Goal: Task Accomplishment & Management: Complete application form

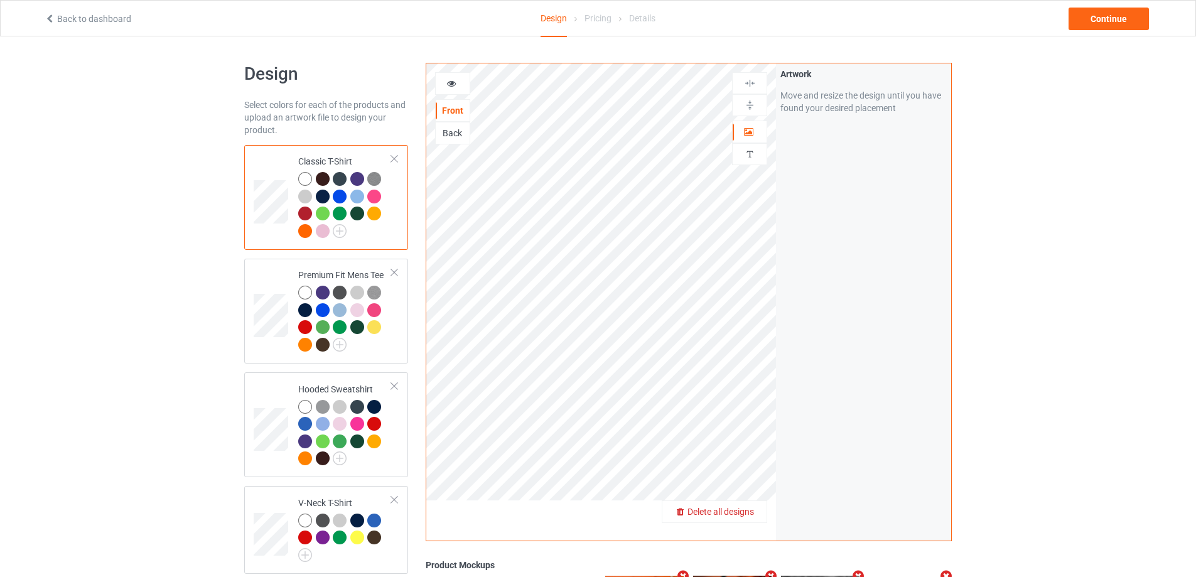
click at [736, 507] on span "Delete all designs" at bounding box center [720, 512] width 67 height 10
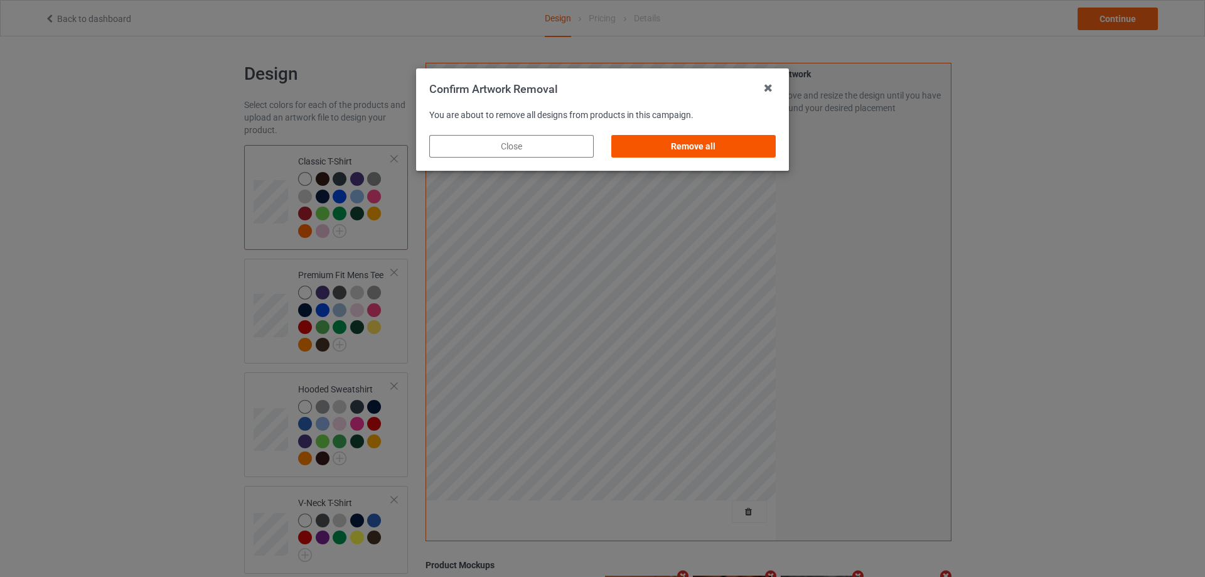
click at [667, 135] on div "Remove all" at bounding box center [693, 146] width 164 height 23
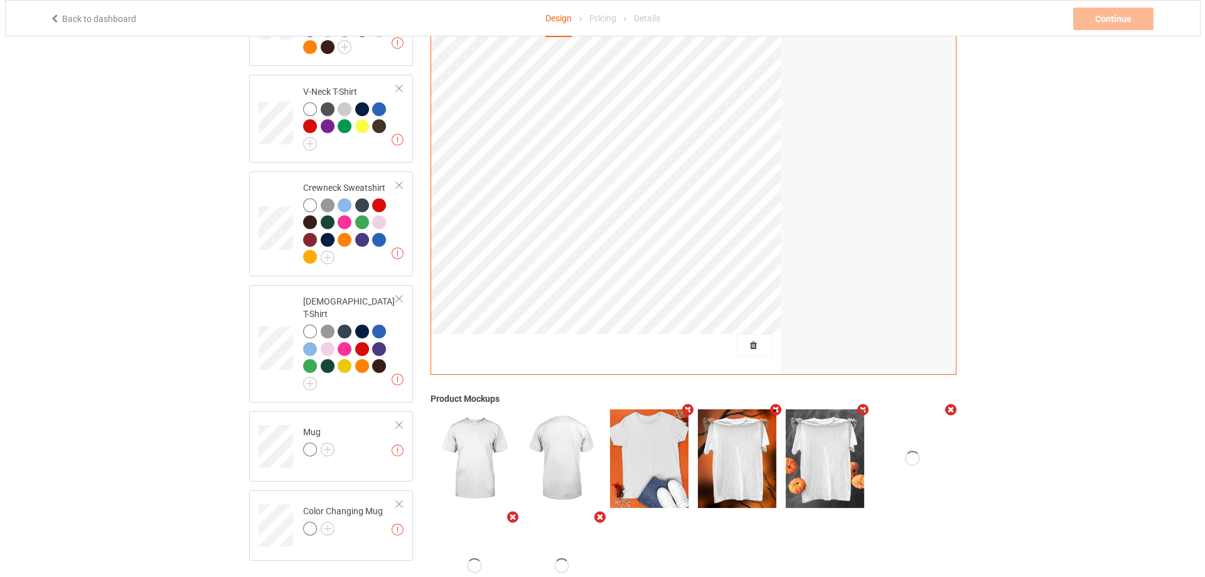
scroll to position [467, 0]
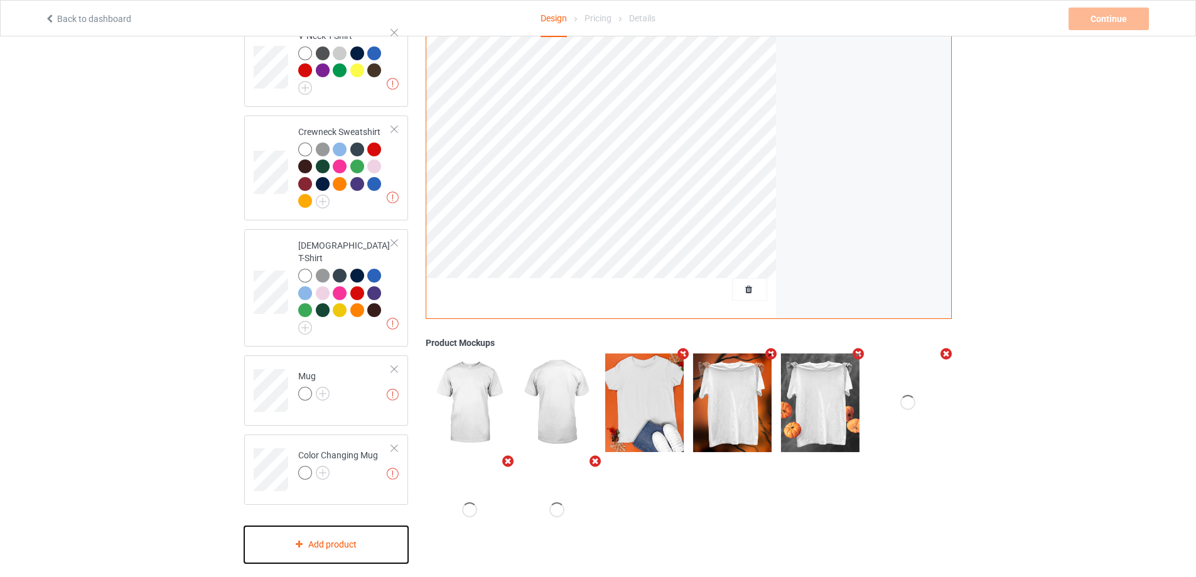
click at [324, 538] on div "Add product" at bounding box center [326, 544] width 164 height 37
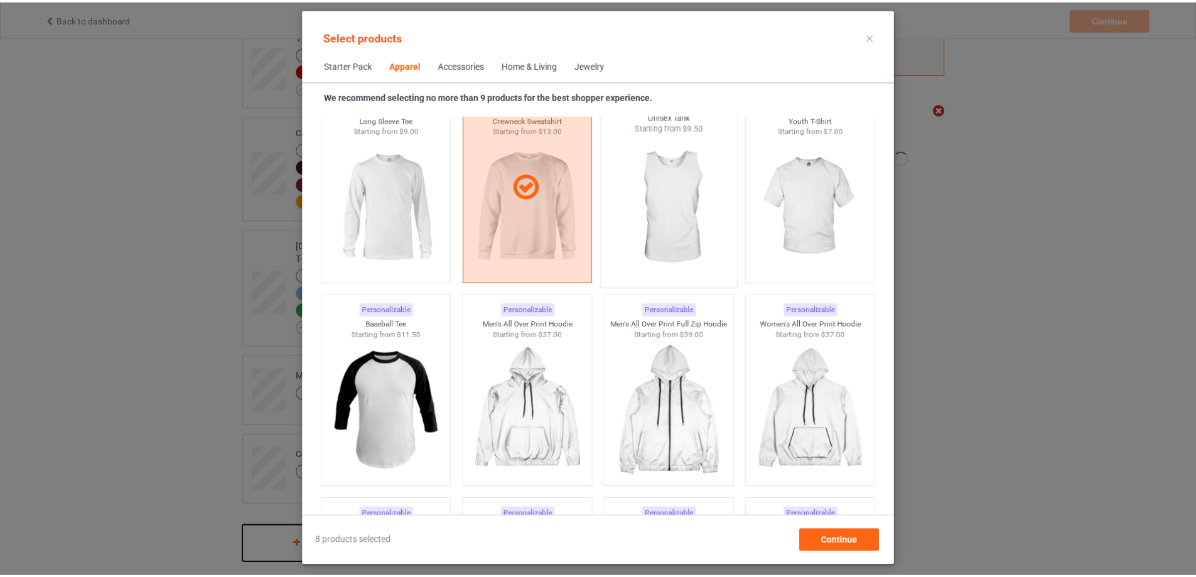
scroll to position [907, 0]
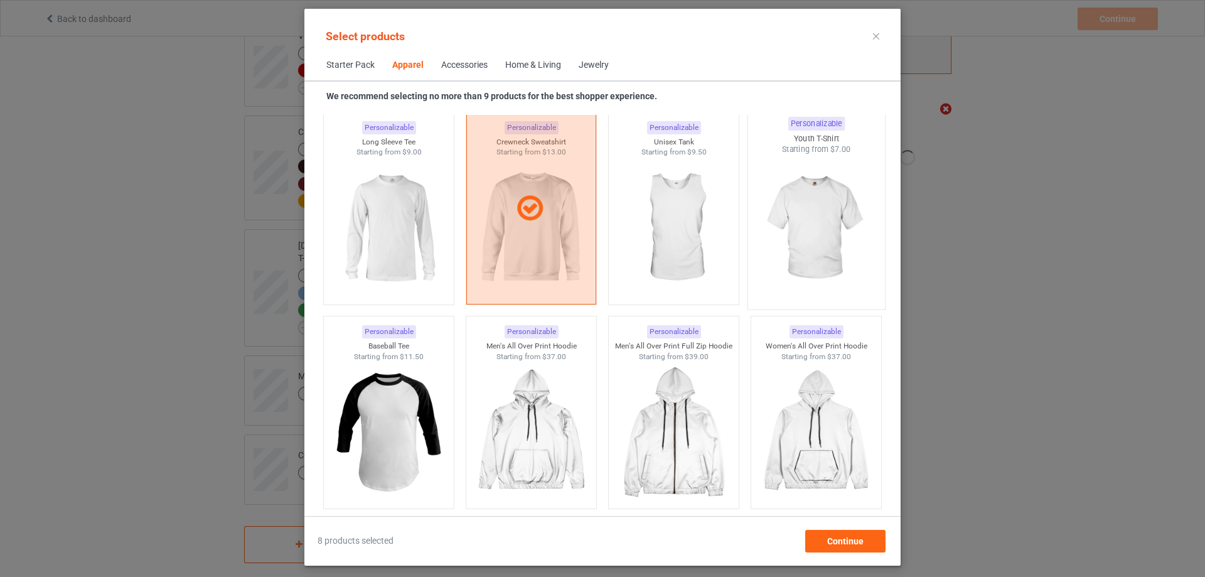
click at [820, 203] on img at bounding box center [816, 228] width 118 height 147
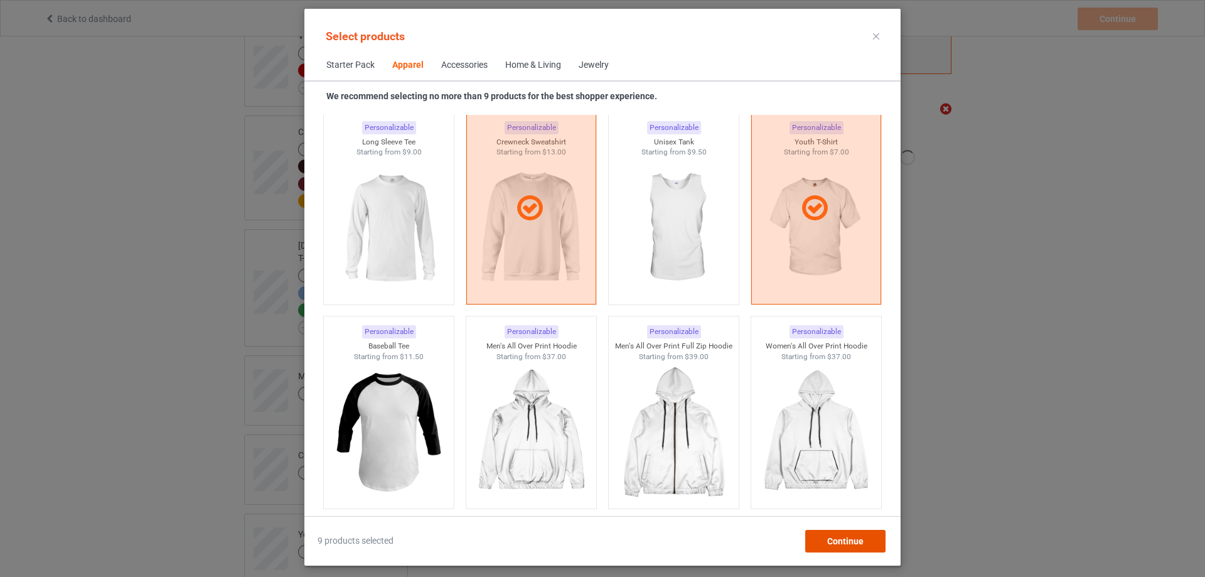
click at [836, 541] on span "Continue" at bounding box center [845, 541] width 36 height 10
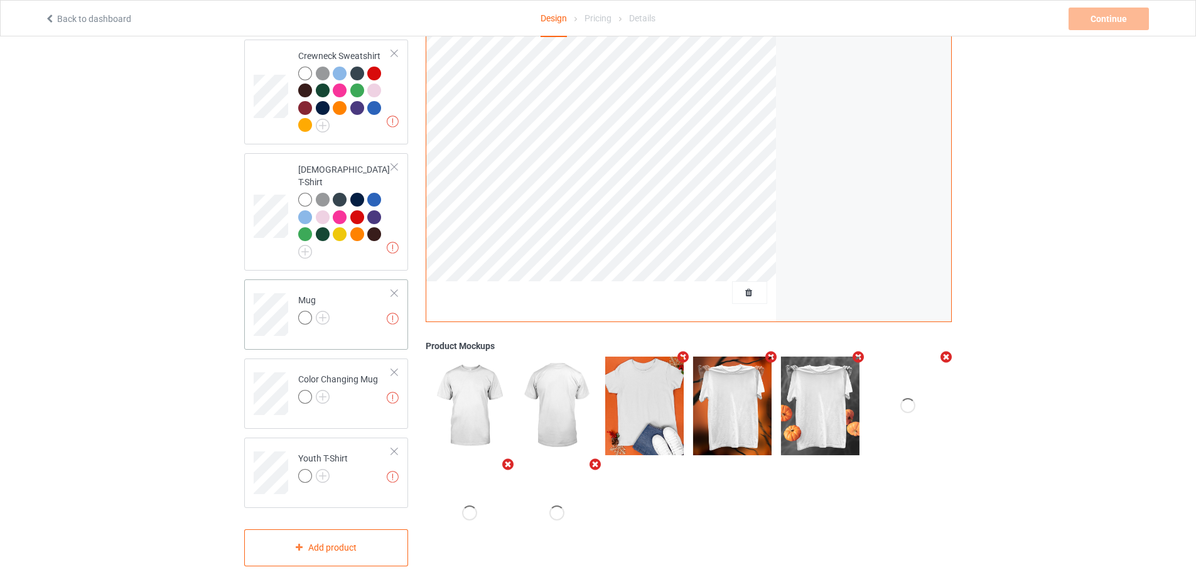
scroll to position [546, 0]
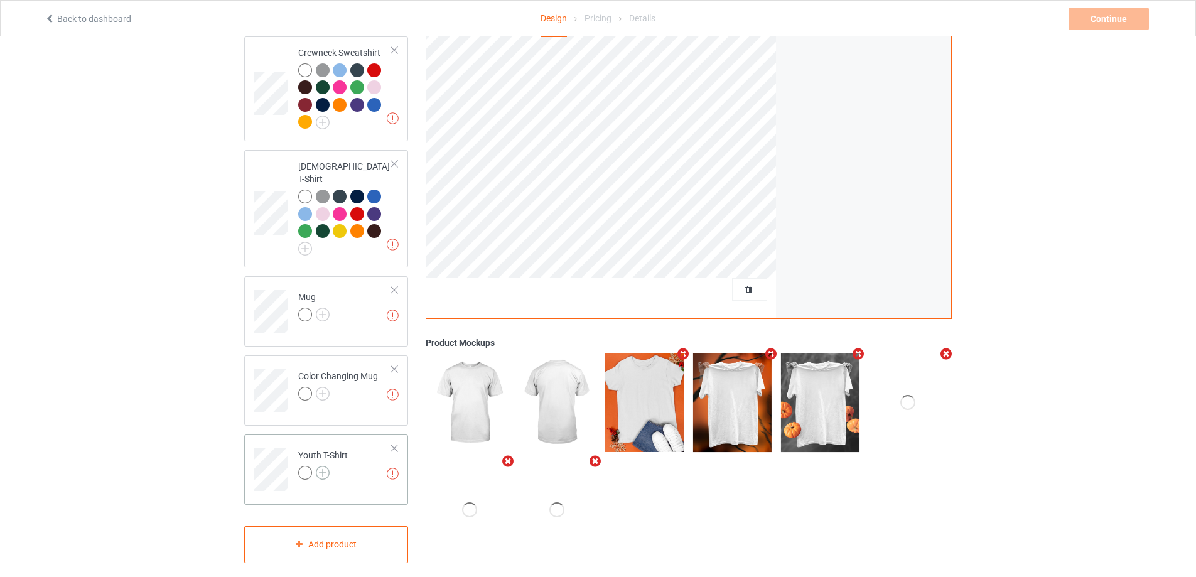
click at [325, 466] on img at bounding box center [323, 473] width 14 height 14
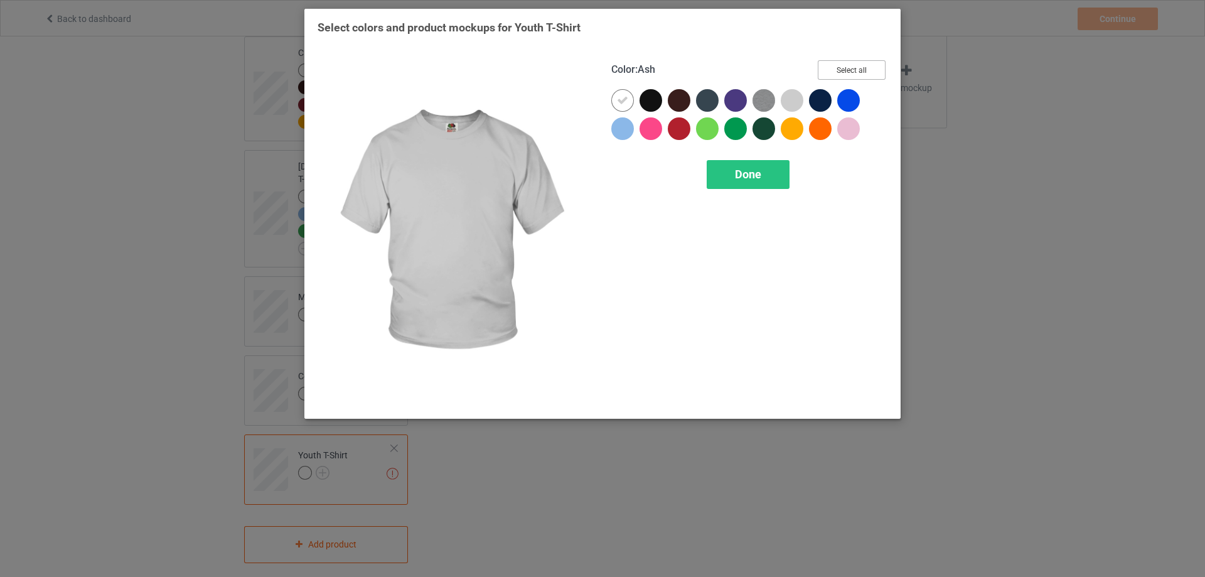
click at [842, 69] on button "Select all" at bounding box center [852, 69] width 68 height 19
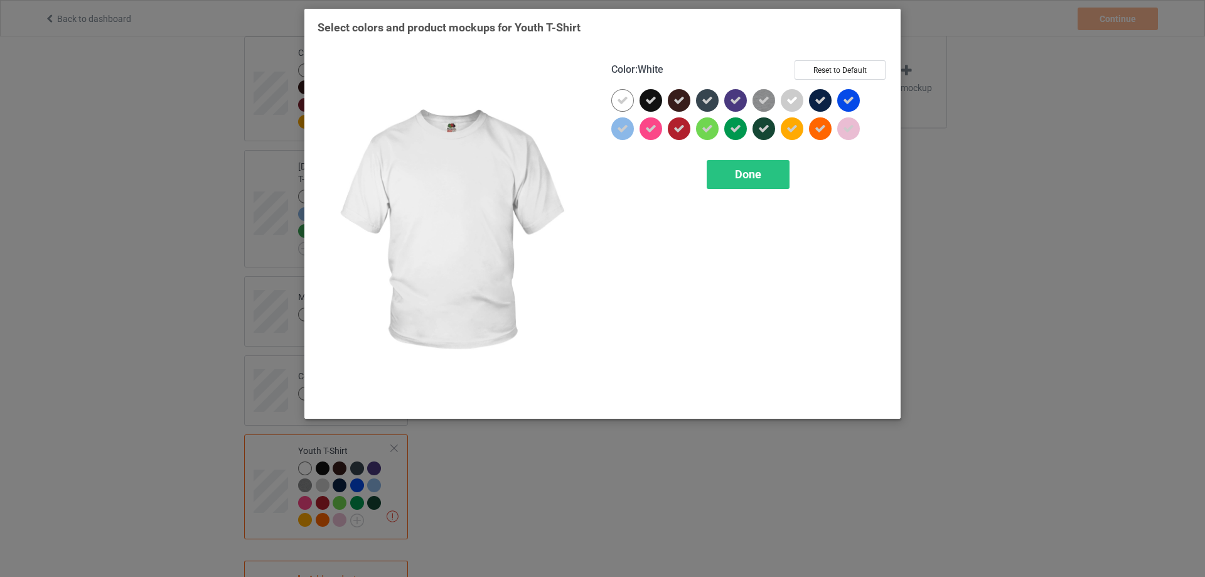
click at [619, 99] on icon at bounding box center [622, 100] width 11 height 11
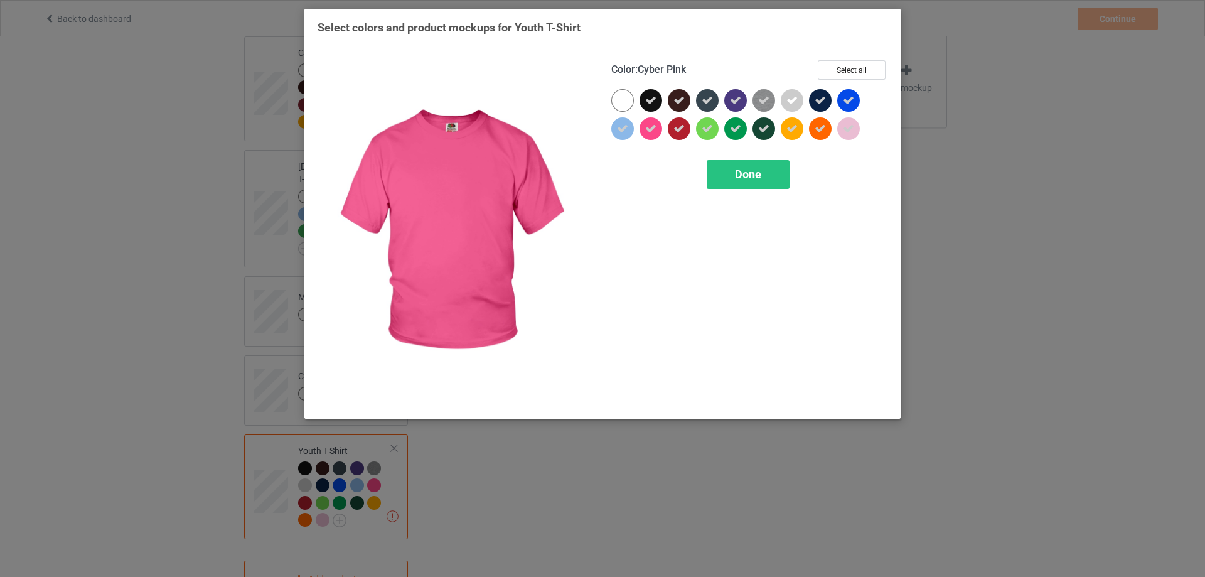
click at [699, 175] on div "Done" at bounding box center [749, 174] width 276 height 29
click at [731, 175] on div "Done" at bounding box center [748, 174] width 83 height 29
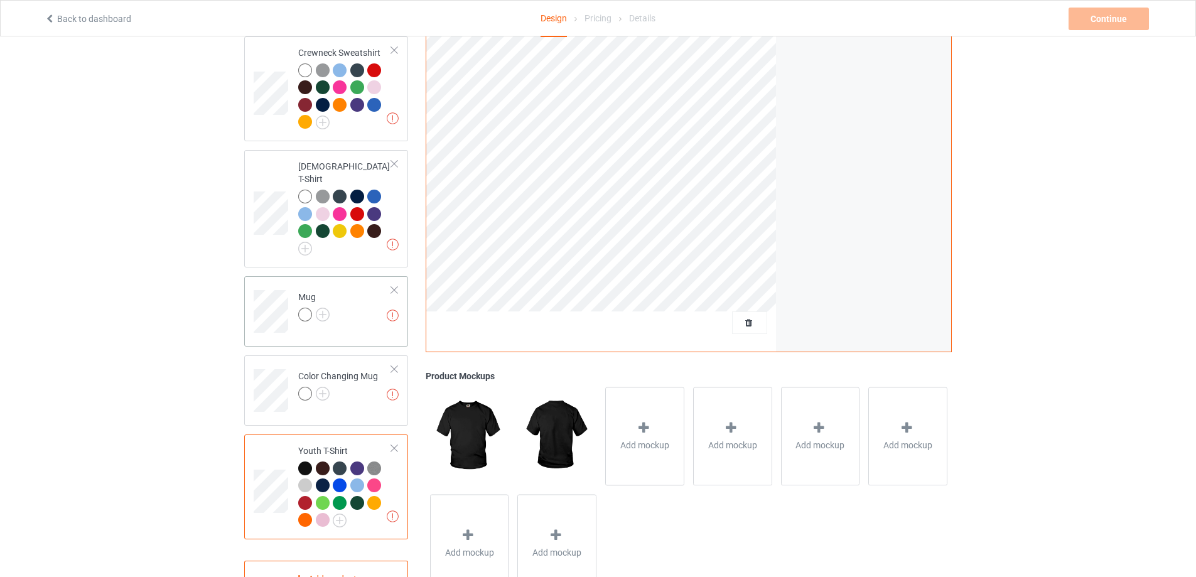
click at [342, 305] on td "Missing artworks Mug" at bounding box center [344, 307] width 107 height 52
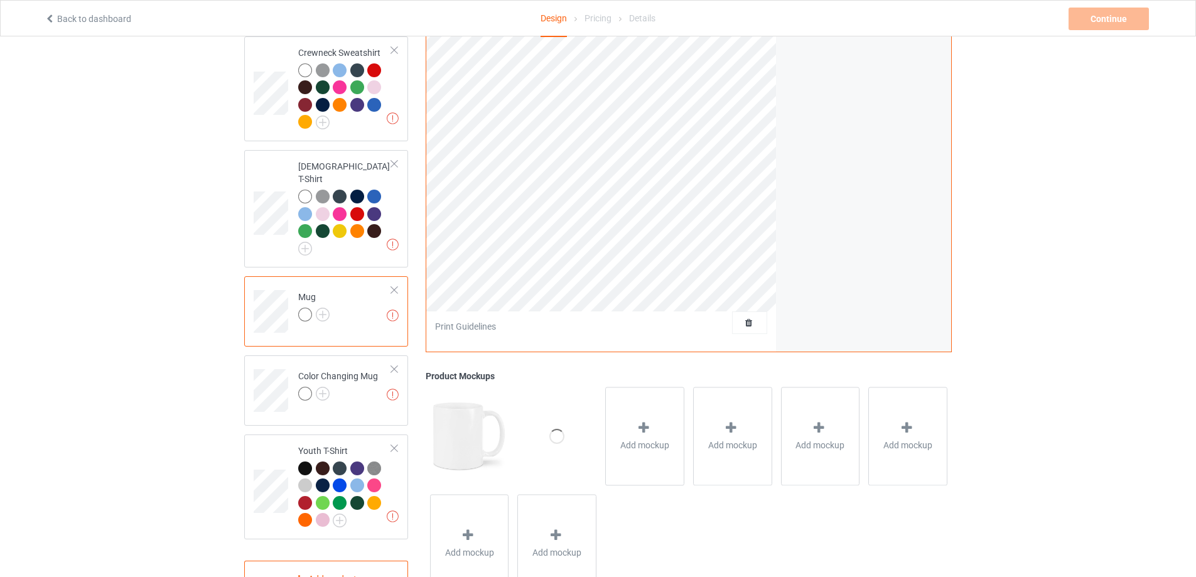
scroll to position [358, 0]
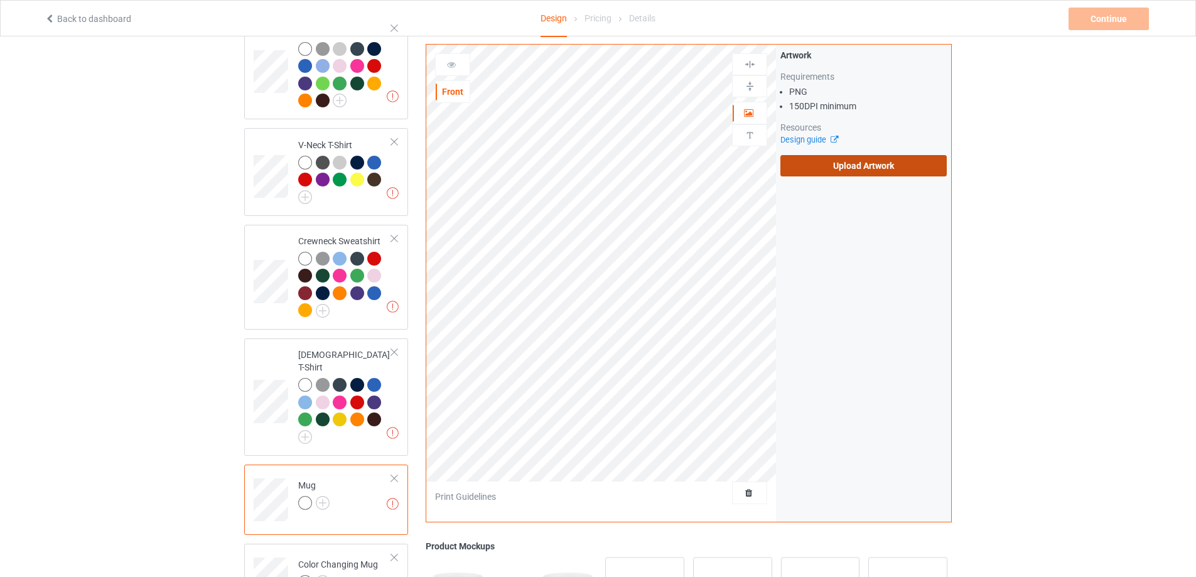
click at [816, 169] on label "Upload Artwork" at bounding box center [863, 165] width 166 height 21
click at [0, 0] on input "Upload Artwork" at bounding box center [0, 0] width 0 height 0
click at [841, 171] on label "Upload Artwork" at bounding box center [863, 165] width 166 height 21
click at [0, 0] on input "Upload Artwork" at bounding box center [0, 0] width 0 height 0
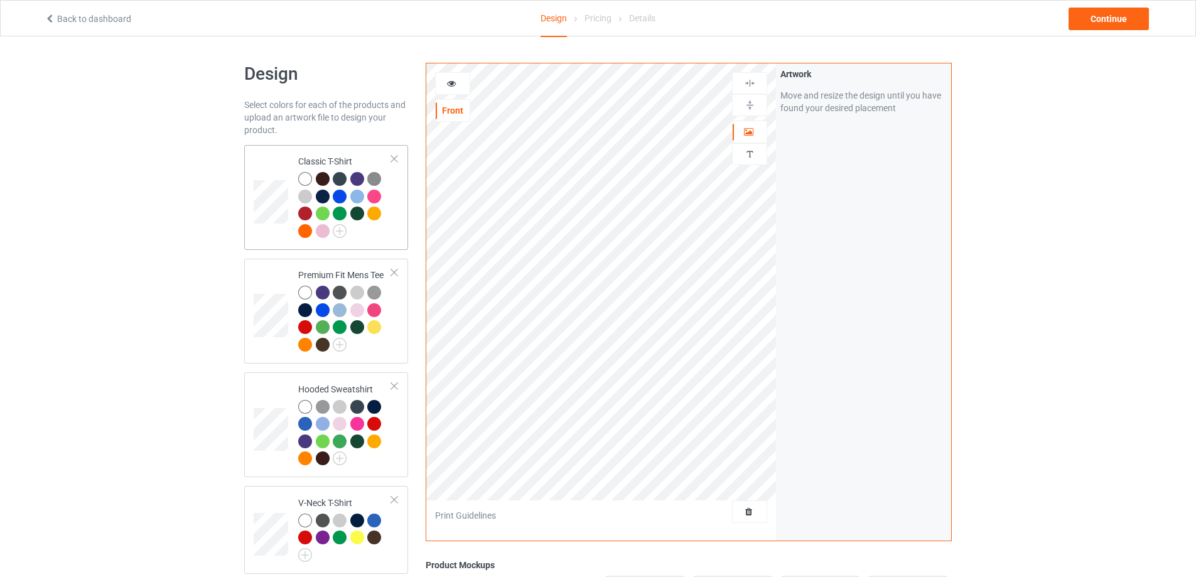
click at [273, 157] on td at bounding box center [273, 197] width 38 height 95
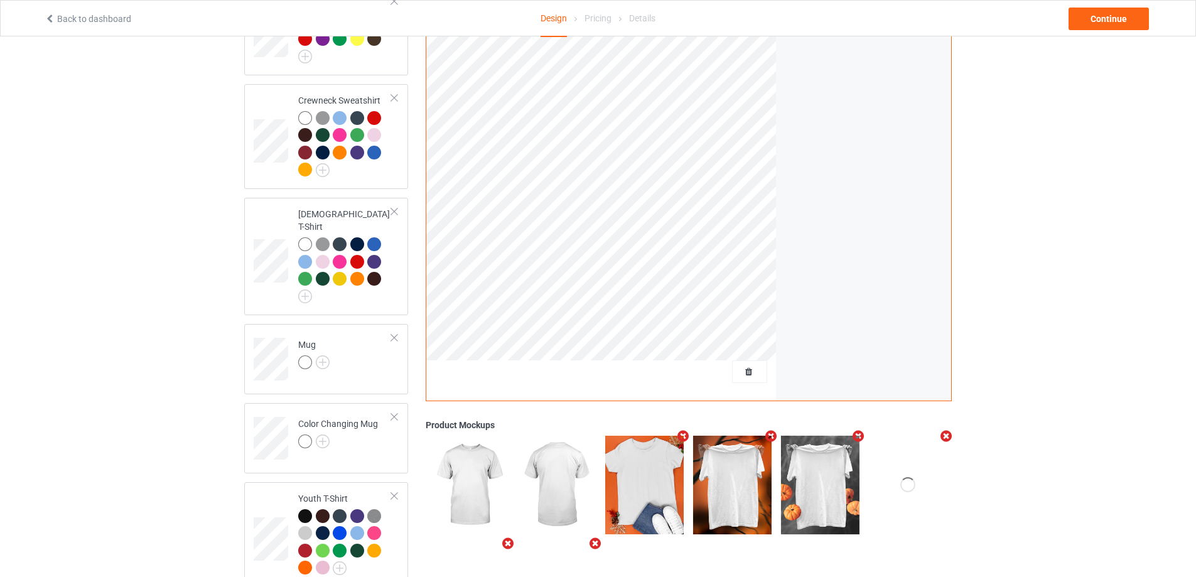
scroll to position [502, 0]
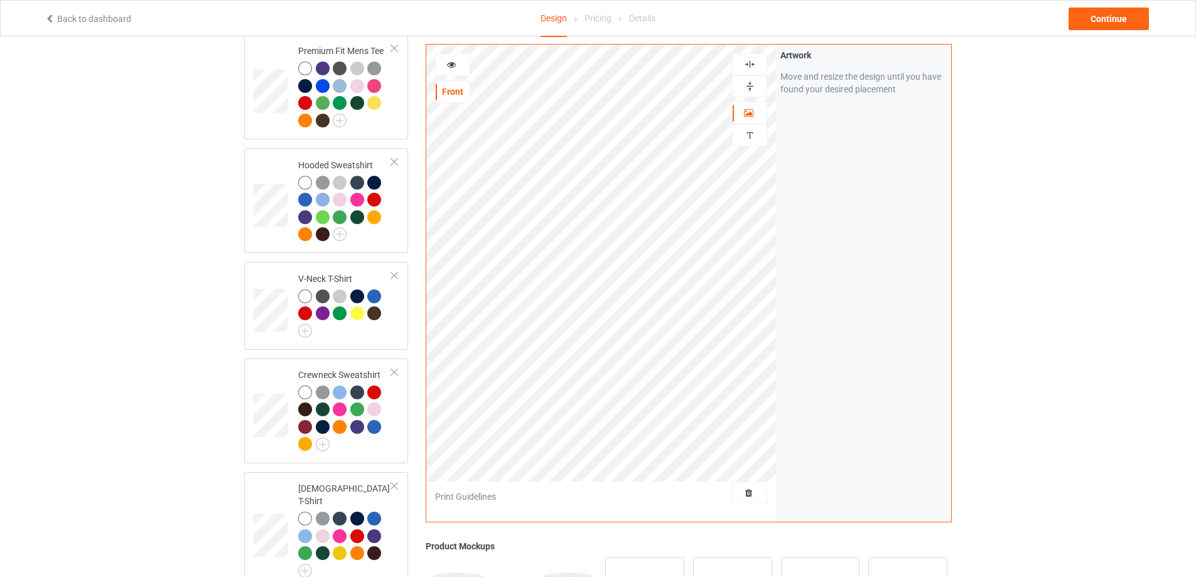
scroll to position [188, 0]
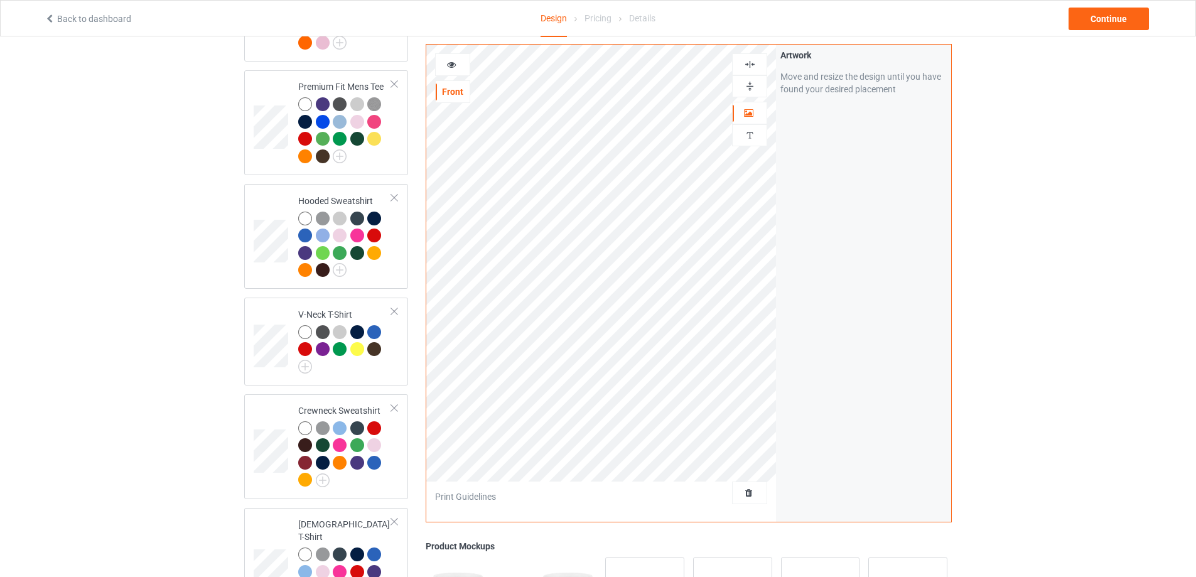
click at [754, 83] on img at bounding box center [750, 86] width 12 height 12
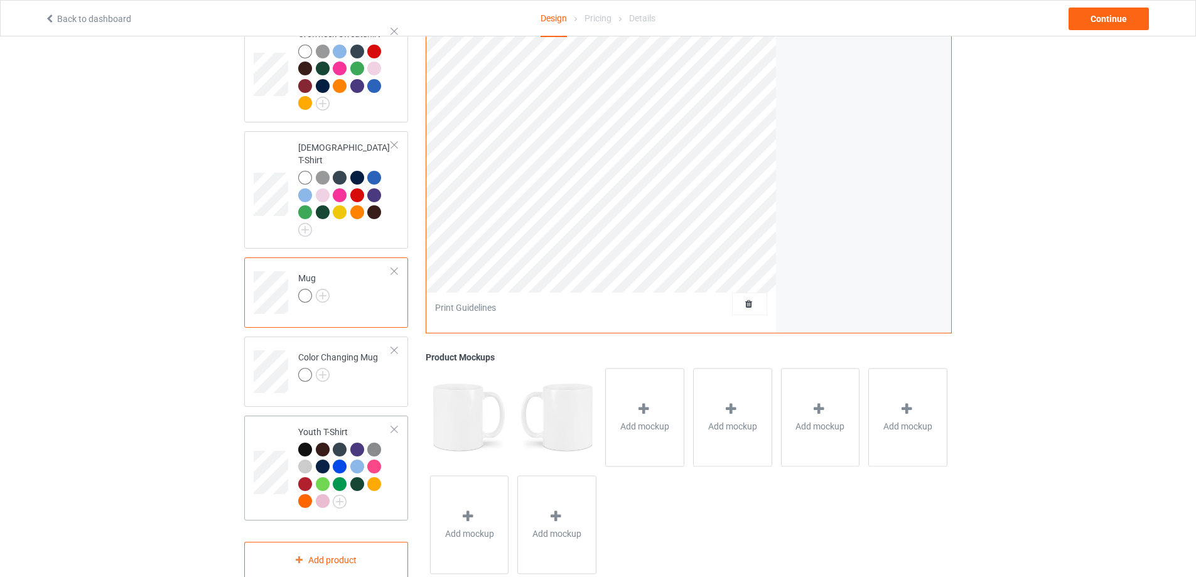
click at [348, 487] on div at bounding box center [345, 476] width 94 height 69
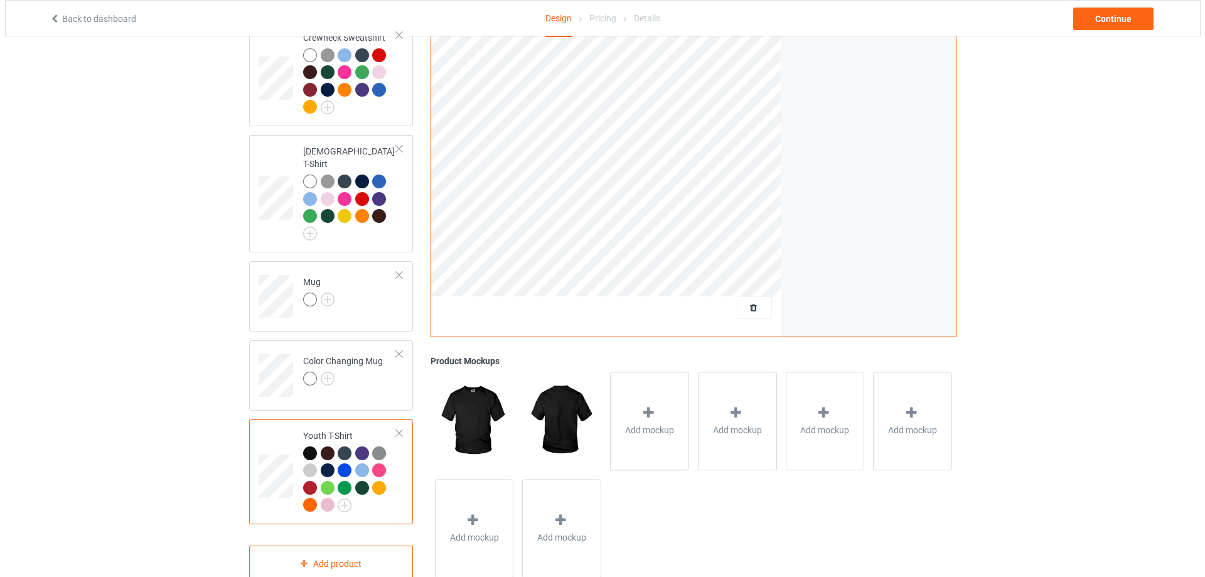
scroll to position [565, 0]
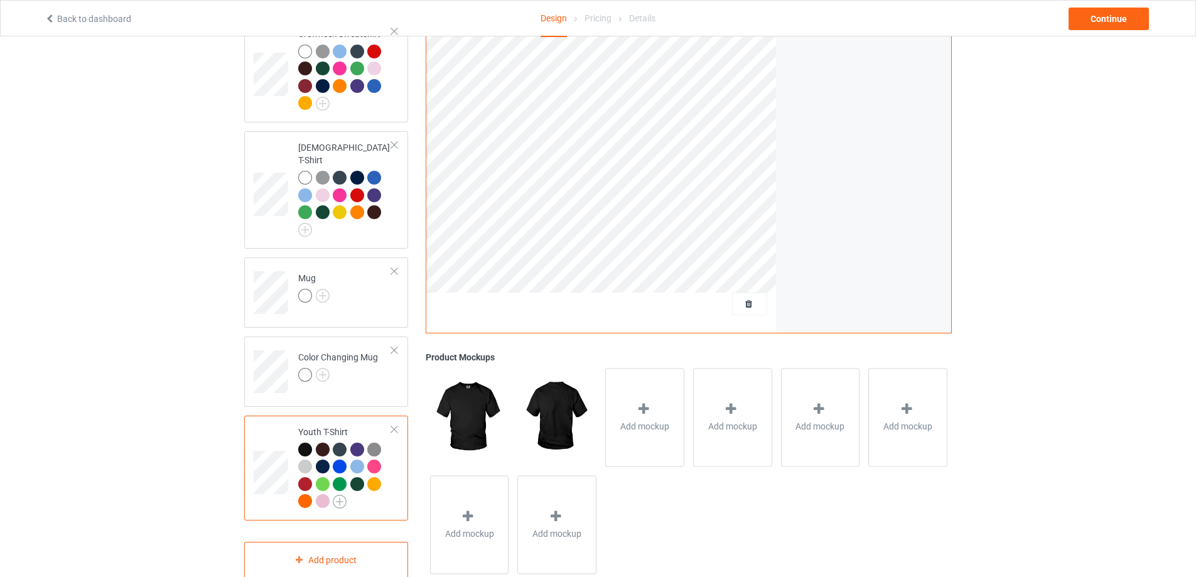
click at [341, 495] on img at bounding box center [340, 502] width 14 height 14
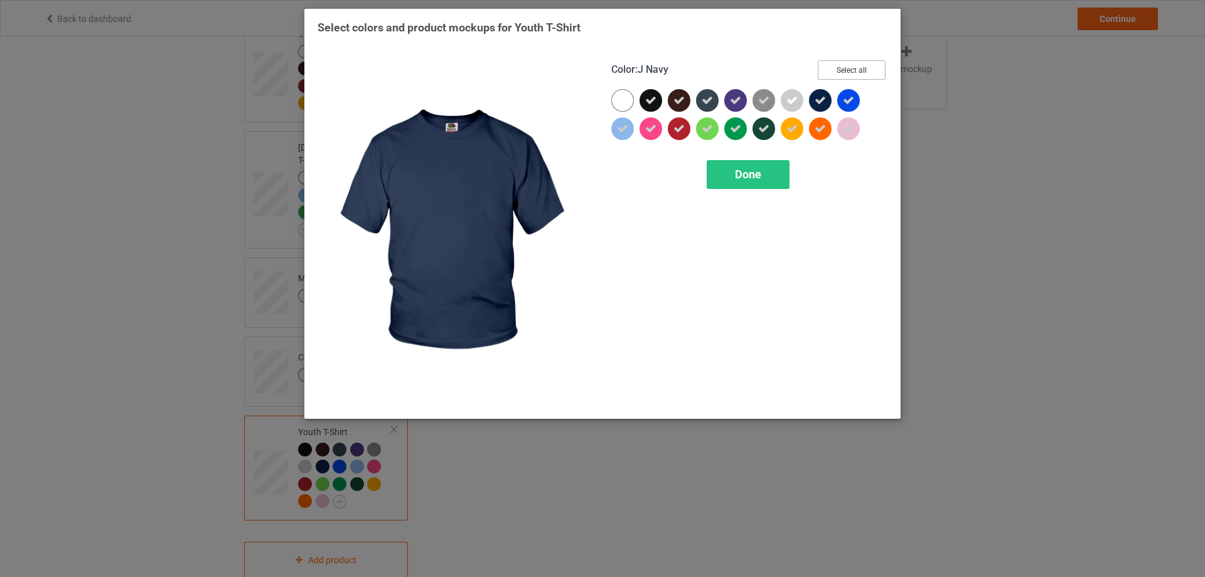
click at [867, 67] on button "Select all" at bounding box center [852, 69] width 68 height 19
click at [867, 67] on button "Reset to Default" at bounding box center [840, 69] width 91 height 19
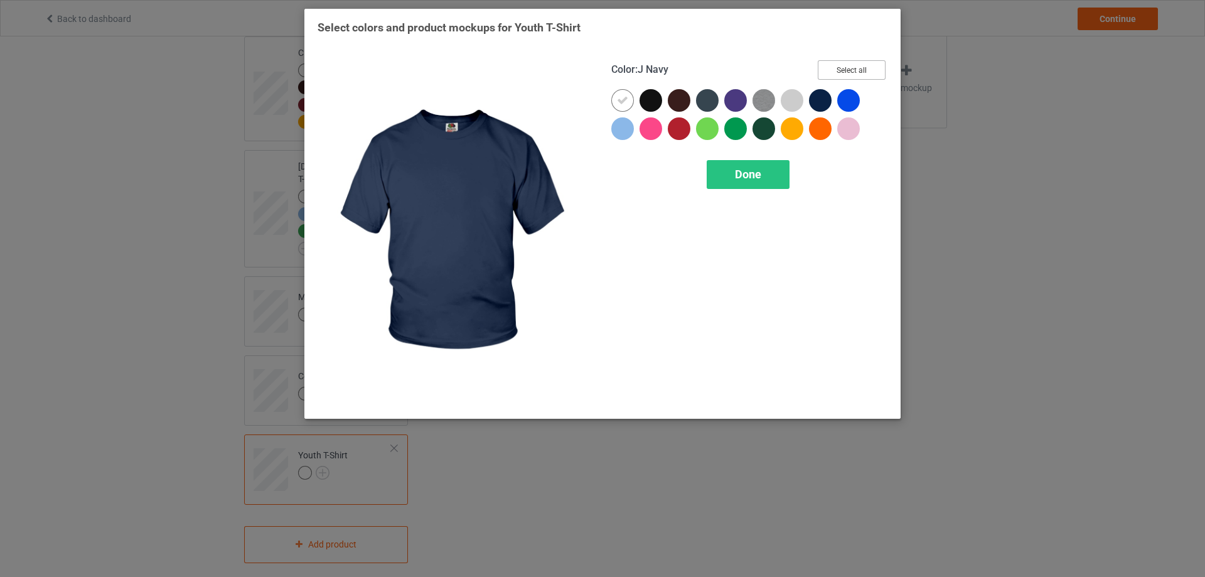
click at [867, 67] on button "Select all" at bounding box center [852, 69] width 68 height 19
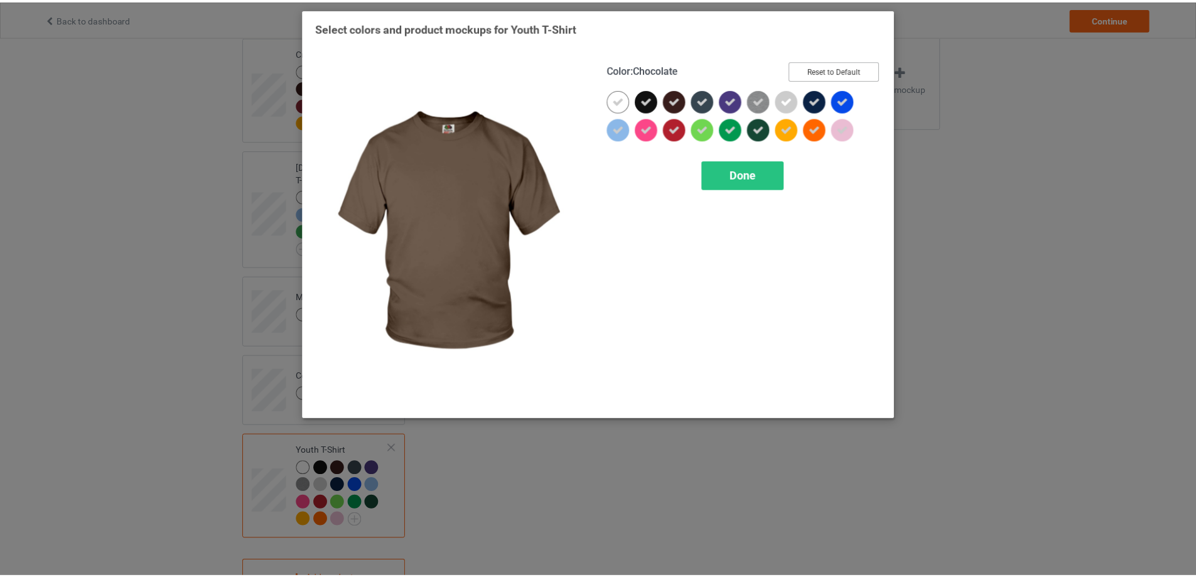
scroll to position [565, 0]
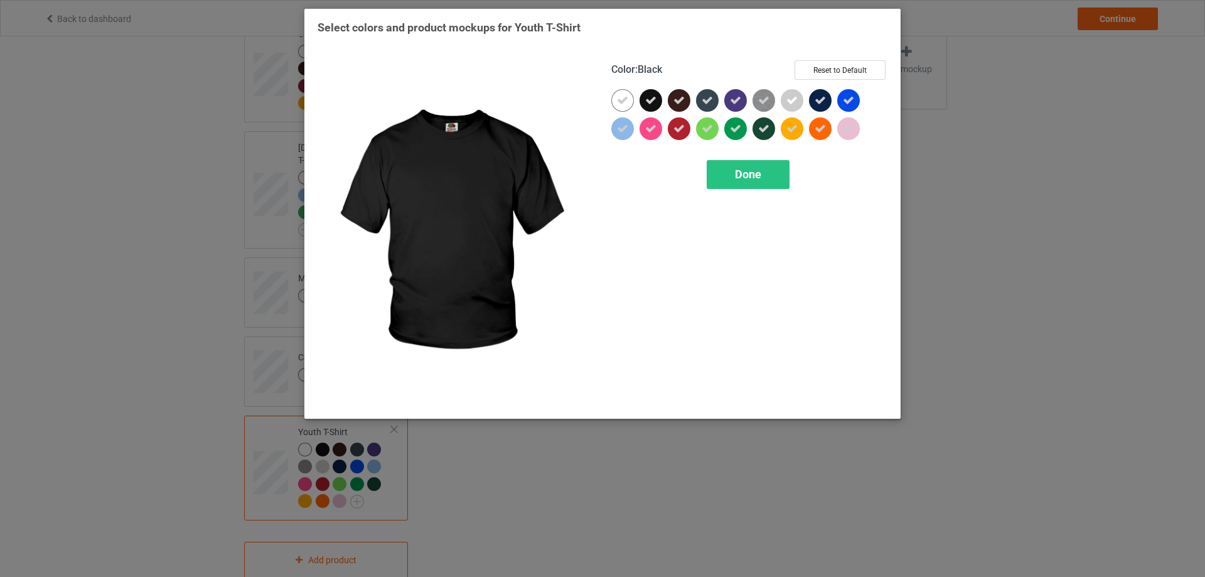
drag, startPoint x: 652, startPoint y: 95, endPoint x: 705, endPoint y: 161, distance: 84.8
click at [652, 96] on icon at bounding box center [650, 100] width 11 height 11
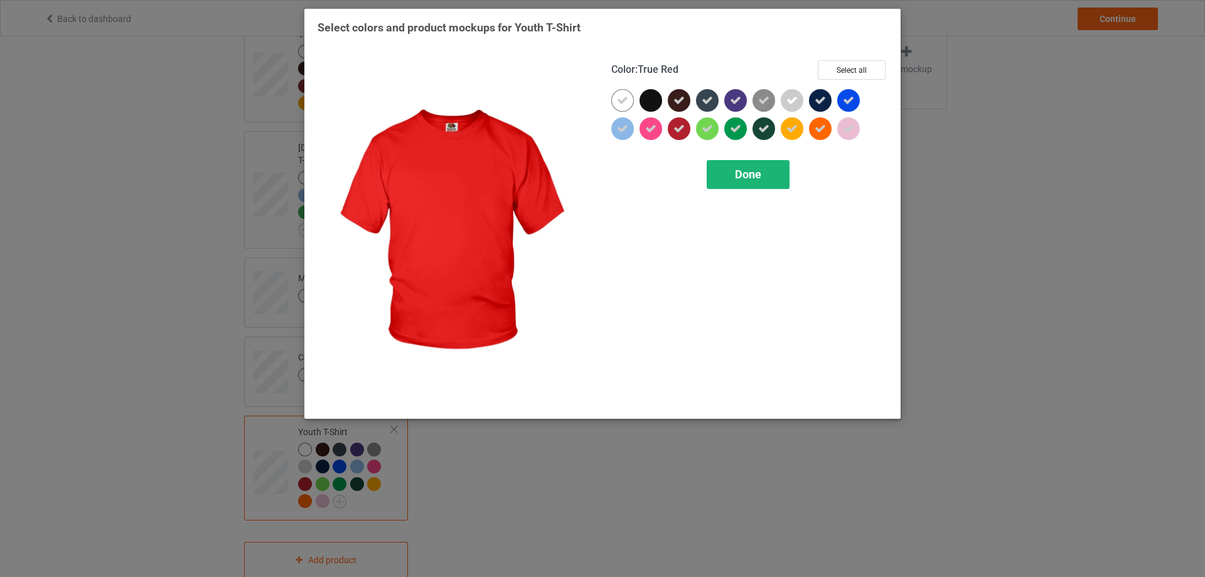
click at [740, 175] on span "Done" at bounding box center [748, 174] width 26 height 13
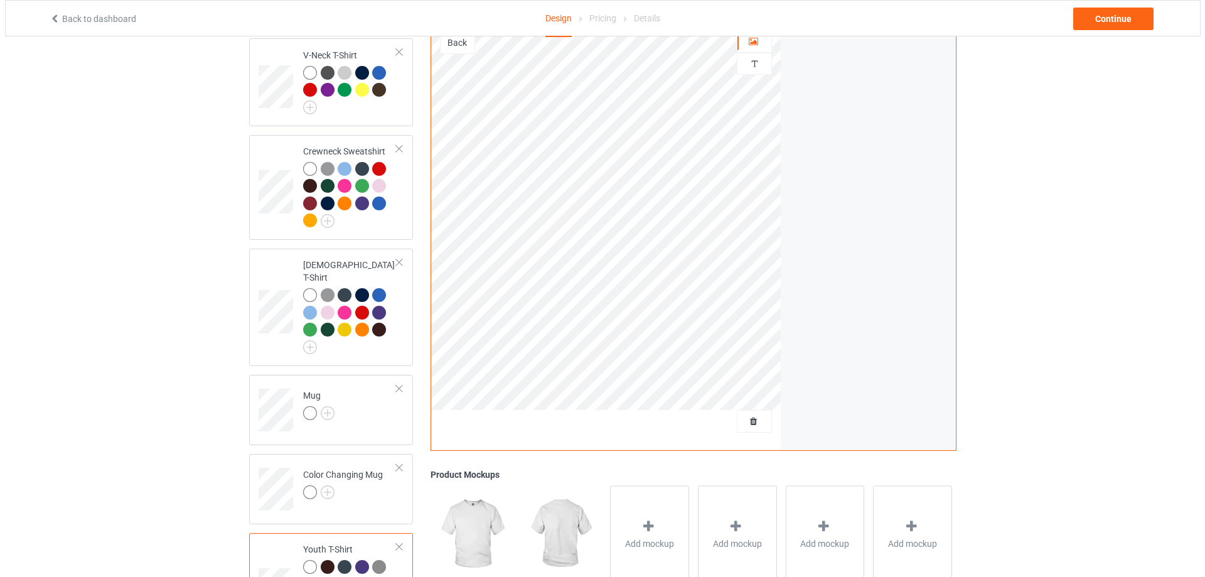
scroll to position [518, 0]
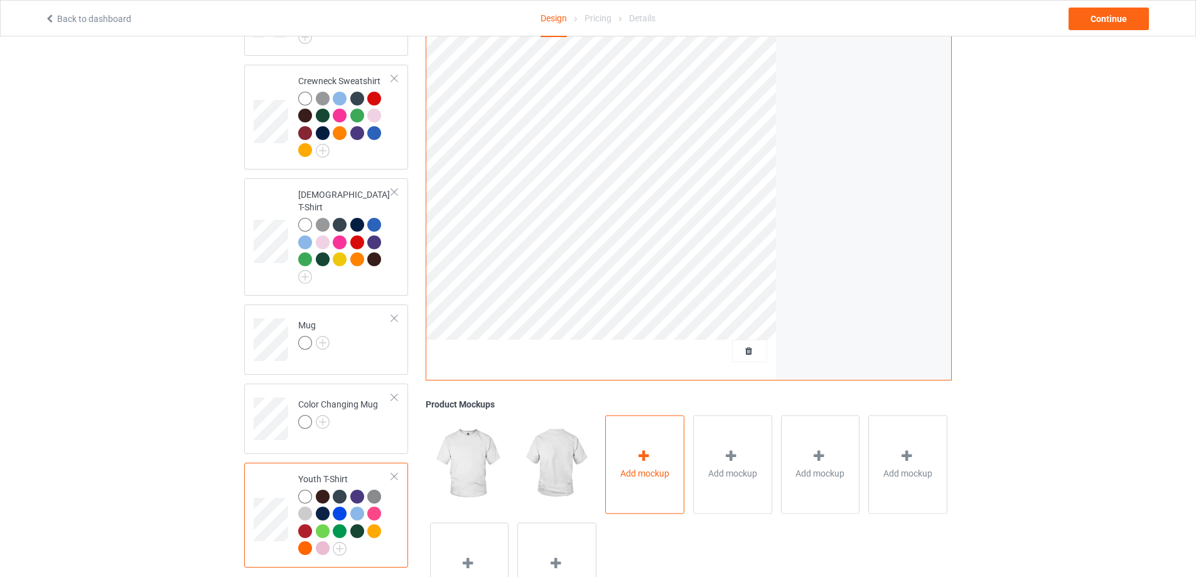
click at [655, 444] on div "Add mockup" at bounding box center [644, 464] width 79 height 99
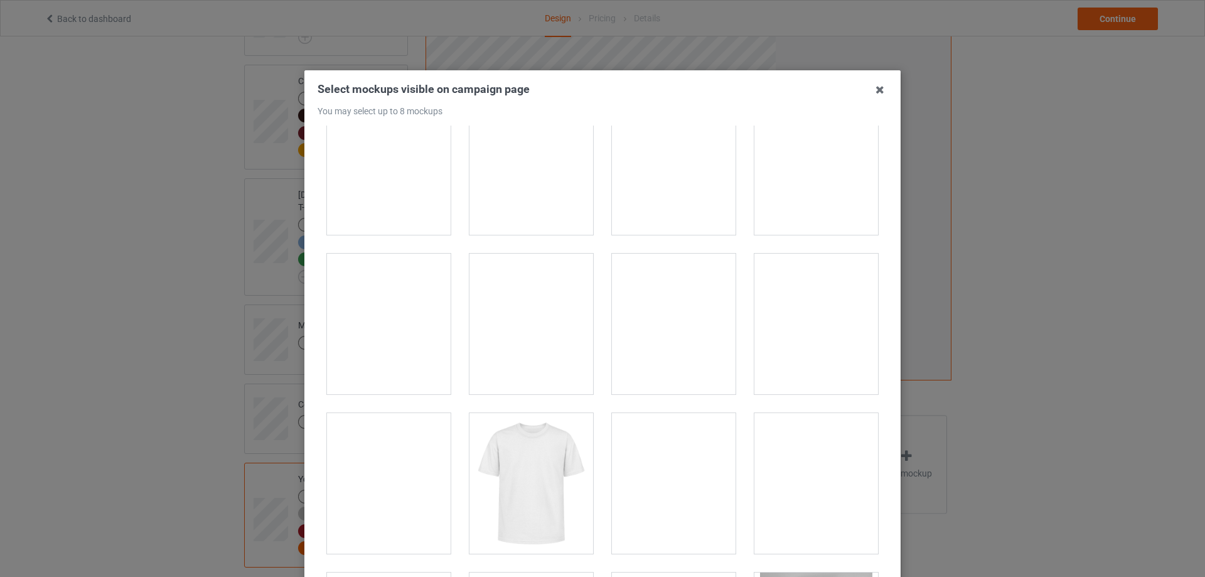
scroll to position [251, 0]
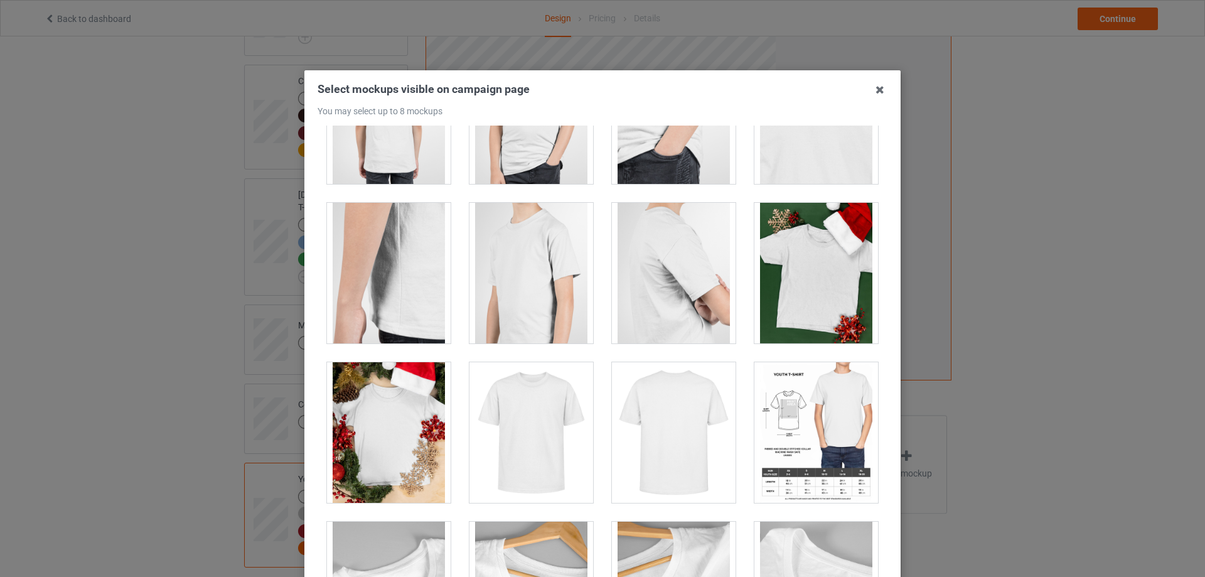
click at [766, 276] on div at bounding box center [816, 273] width 124 height 141
click at [356, 425] on div at bounding box center [389, 432] width 124 height 141
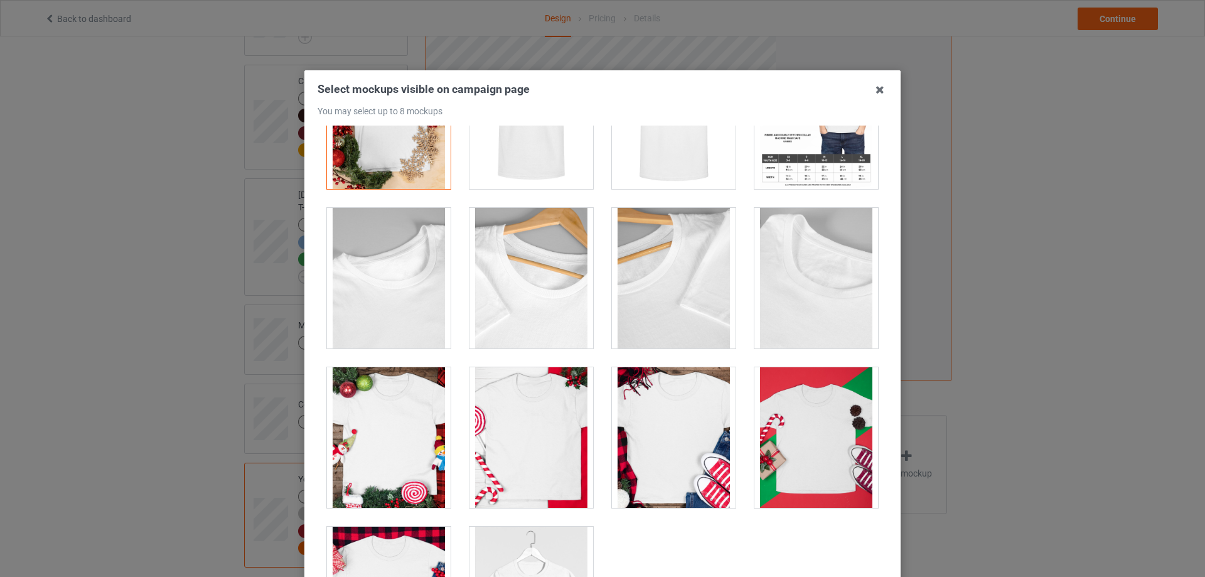
click at [381, 421] on div at bounding box center [389, 437] width 124 height 141
click at [534, 421] on div at bounding box center [531, 437] width 124 height 141
click at [650, 425] on div at bounding box center [674, 437] width 124 height 141
click at [790, 431] on div at bounding box center [816, 437] width 124 height 141
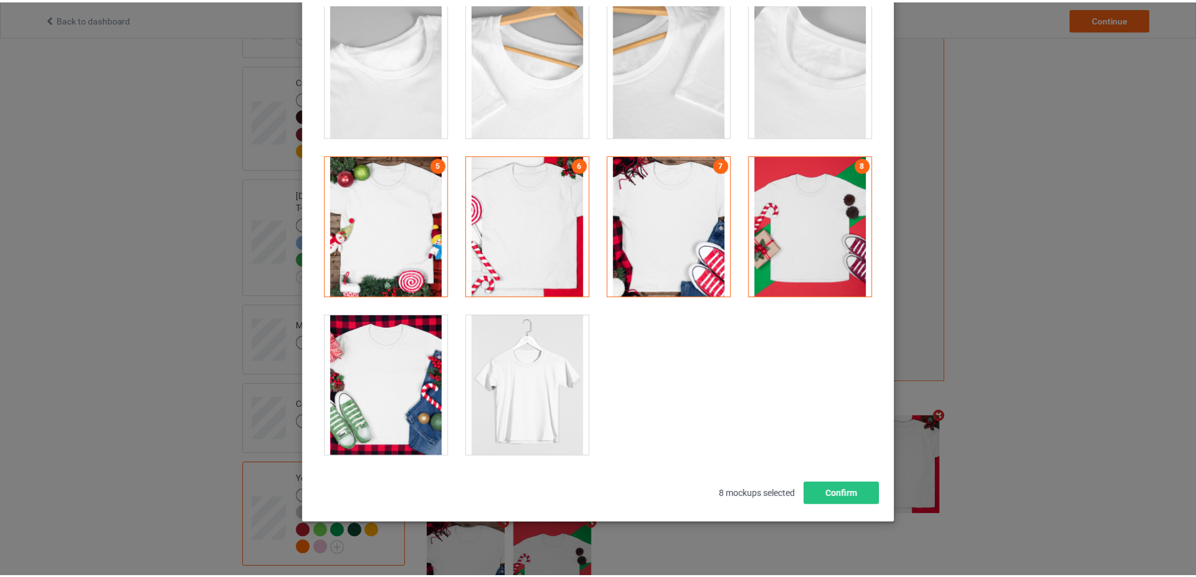
scroll to position [126, 0]
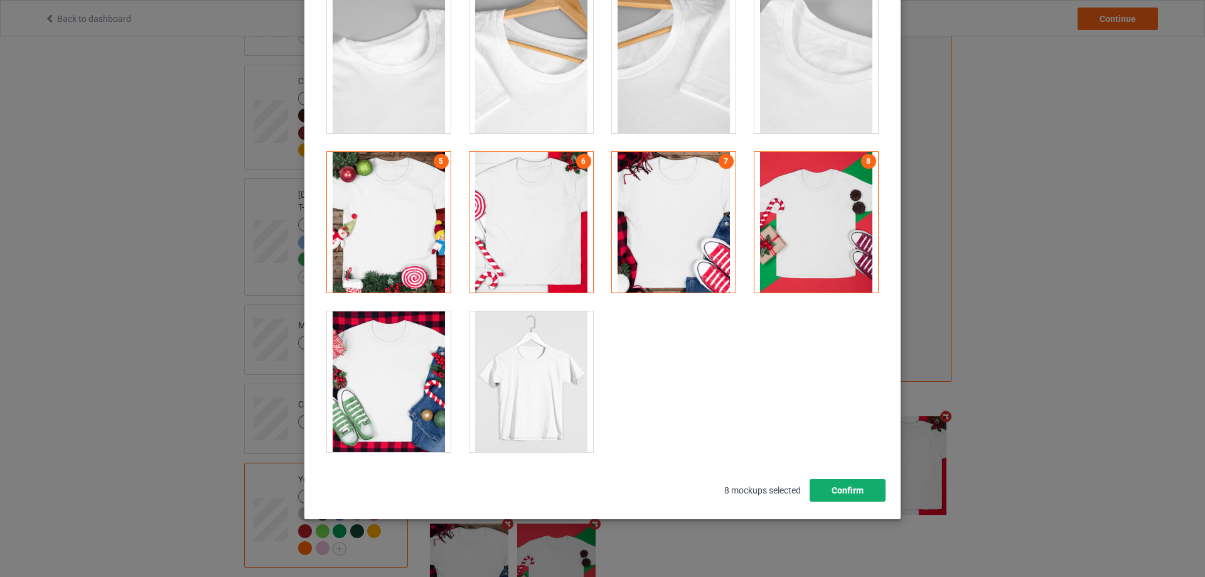
click at [838, 486] on button "Confirm" at bounding box center [848, 490] width 76 height 23
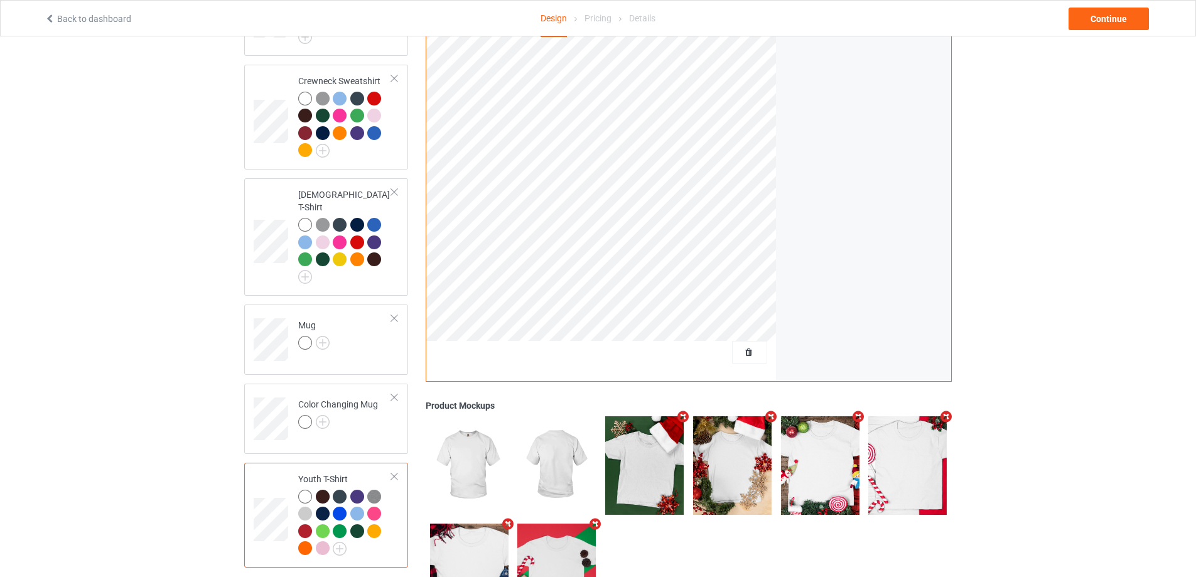
scroll to position [581, 0]
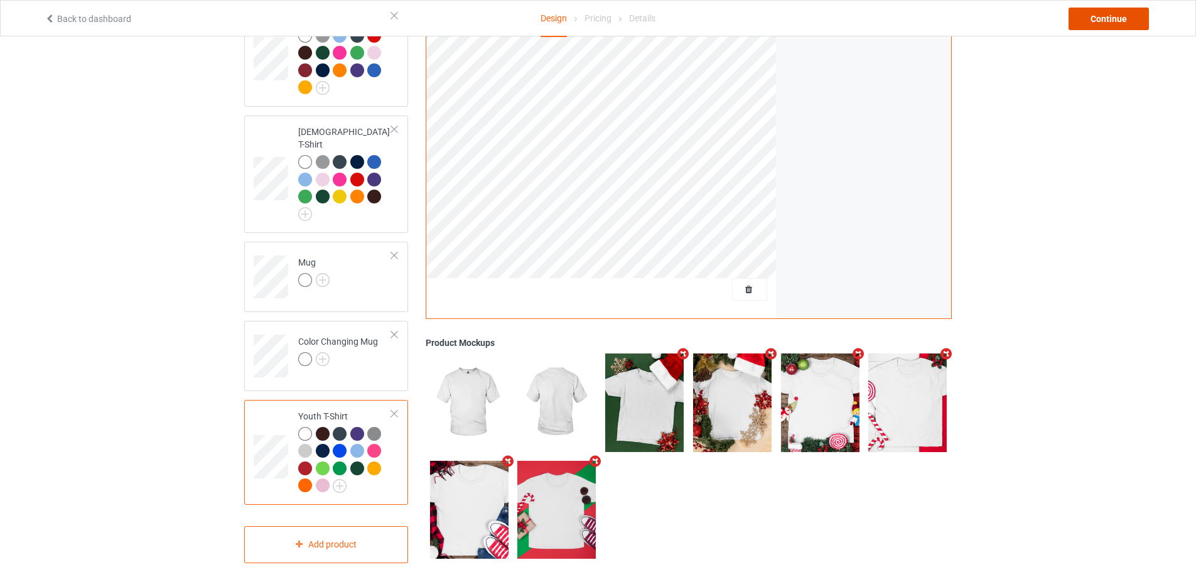
click at [1123, 17] on div "Continue" at bounding box center [1108, 19] width 80 height 23
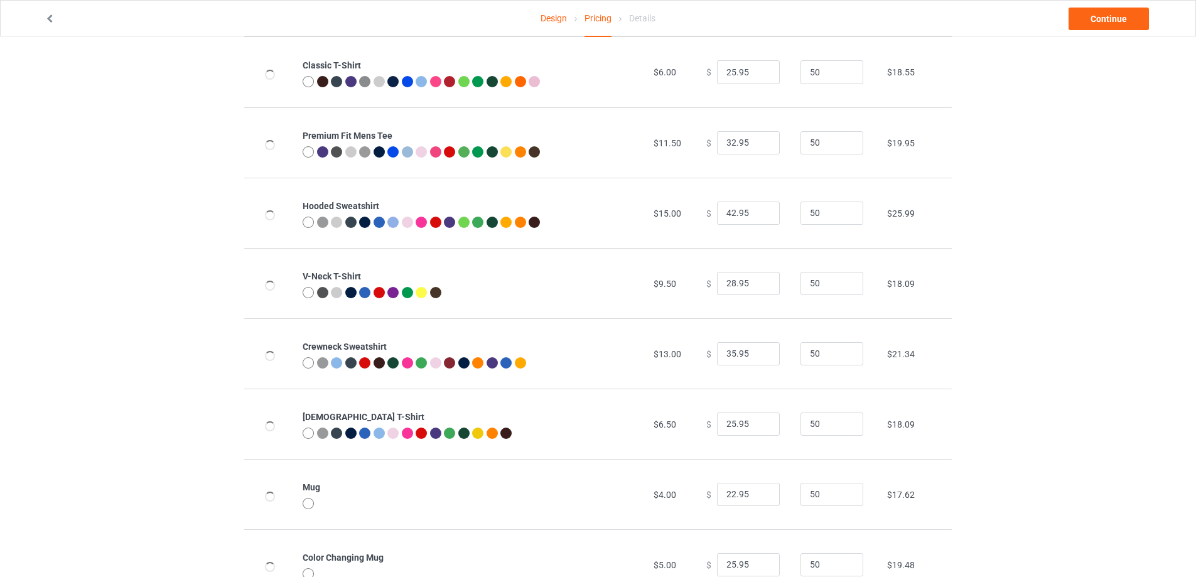
scroll to position [206, 0]
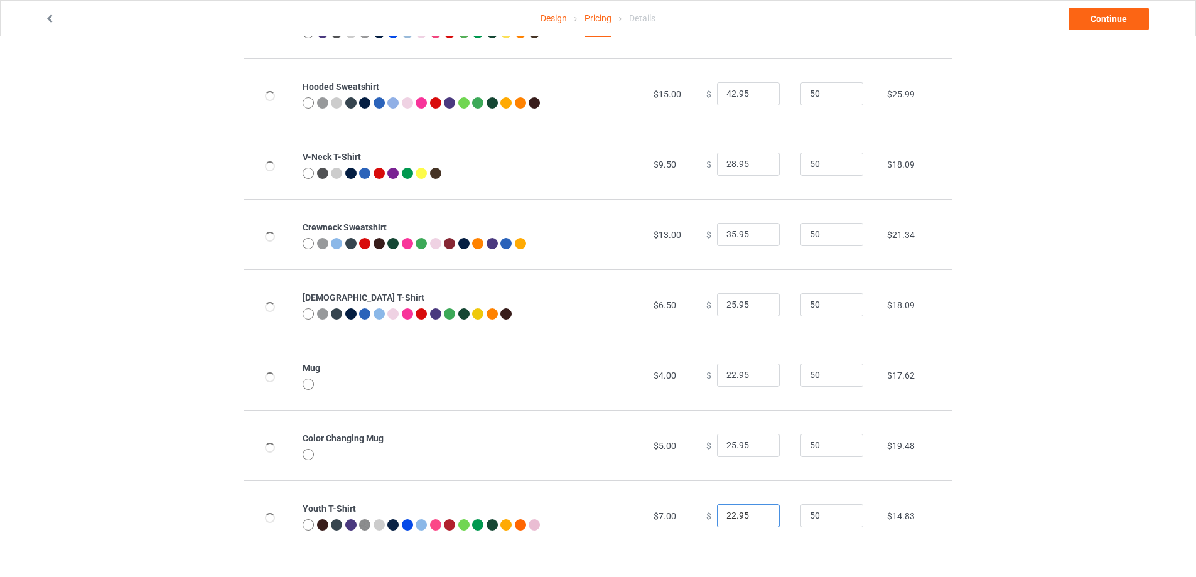
drag, startPoint x: 750, startPoint y: 517, endPoint x: 658, endPoint y: 513, distance: 91.7
click at [658, 513] on tr "Youth T-Shirt $7.00 $ 22.95 50 $14.83" at bounding box center [597, 515] width 707 height 70
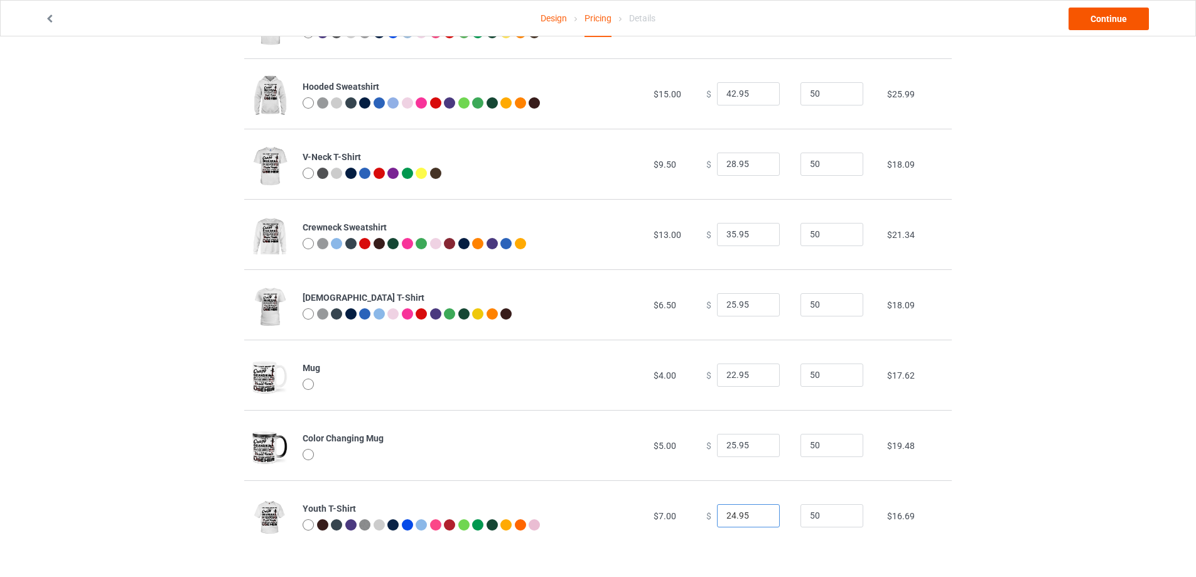
type input "24.95"
click at [1123, 25] on link "Continue" at bounding box center [1108, 19] width 80 height 23
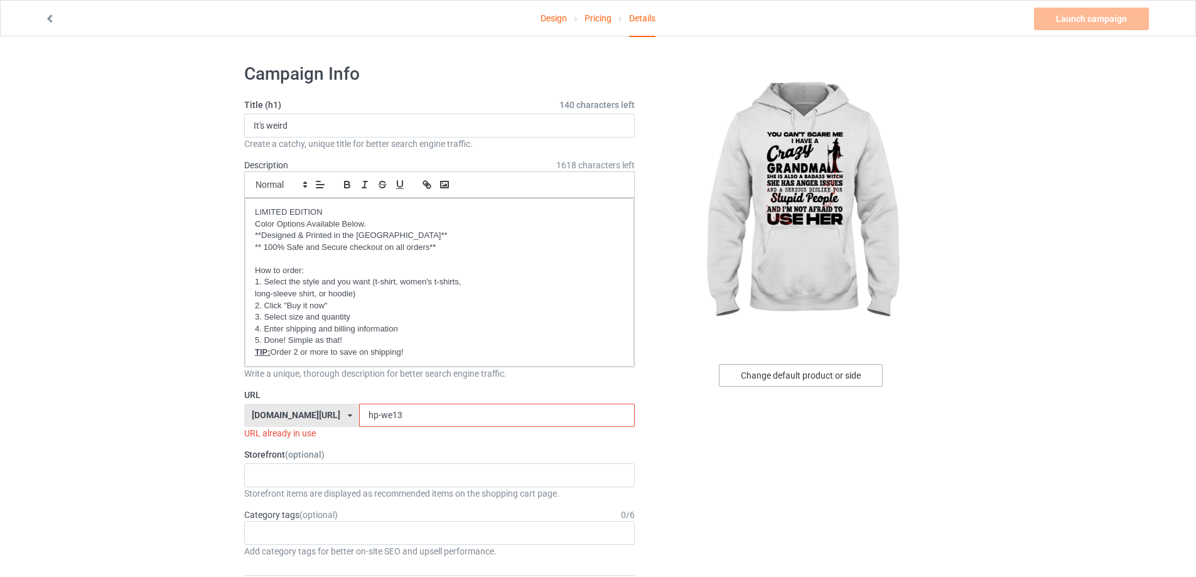
click at [824, 380] on div "Change default product or side" at bounding box center [801, 375] width 164 height 23
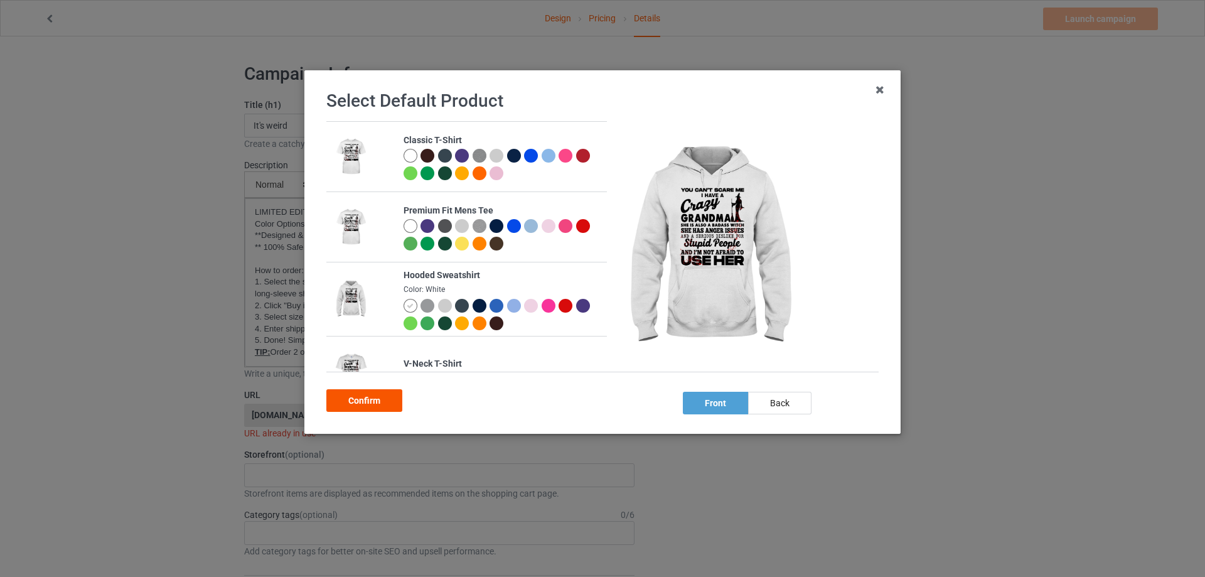
click at [373, 406] on div "Confirm" at bounding box center [364, 400] width 76 height 23
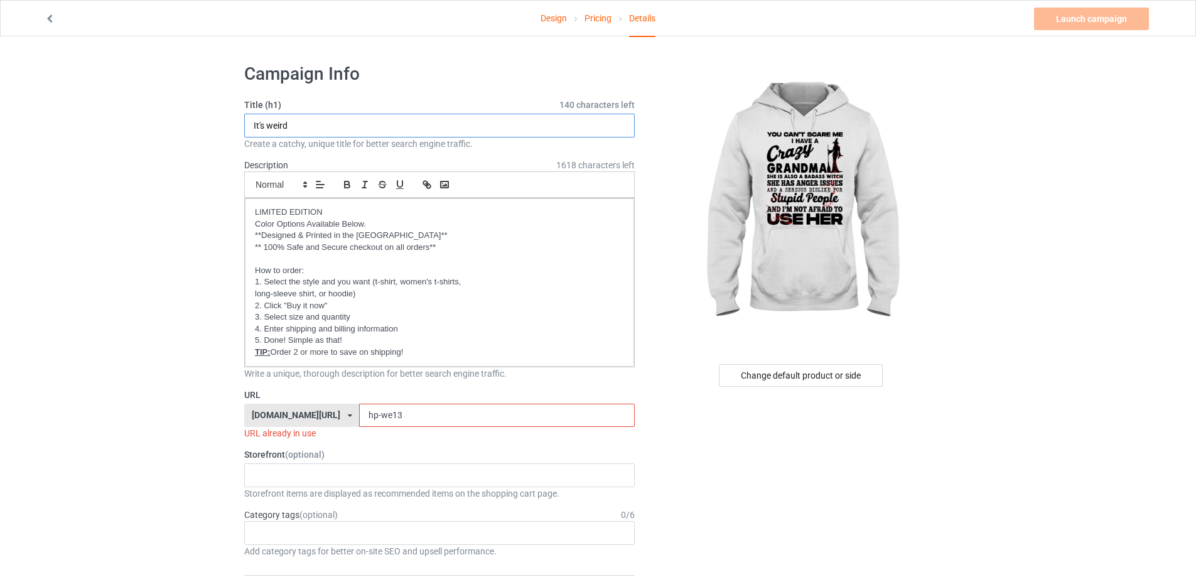
drag, startPoint x: 330, startPoint y: 121, endPoint x: 173, endPoint y: 106, distance: 157.6
type input "Crazy Grandma"
drag, startPoint x: 426, startPoint y: 413, endPoint x: 291, endPoint y: 416, distance: 135.0
click at [291, 416] on div "[DOMAIN_NAME][URL] [DOMAIN_NAME][URL] [DOMAIN_NAME][URL] [DOMAIN_NAME][URL] [DO…" at bounding box center [439, 416] width 390 height 24
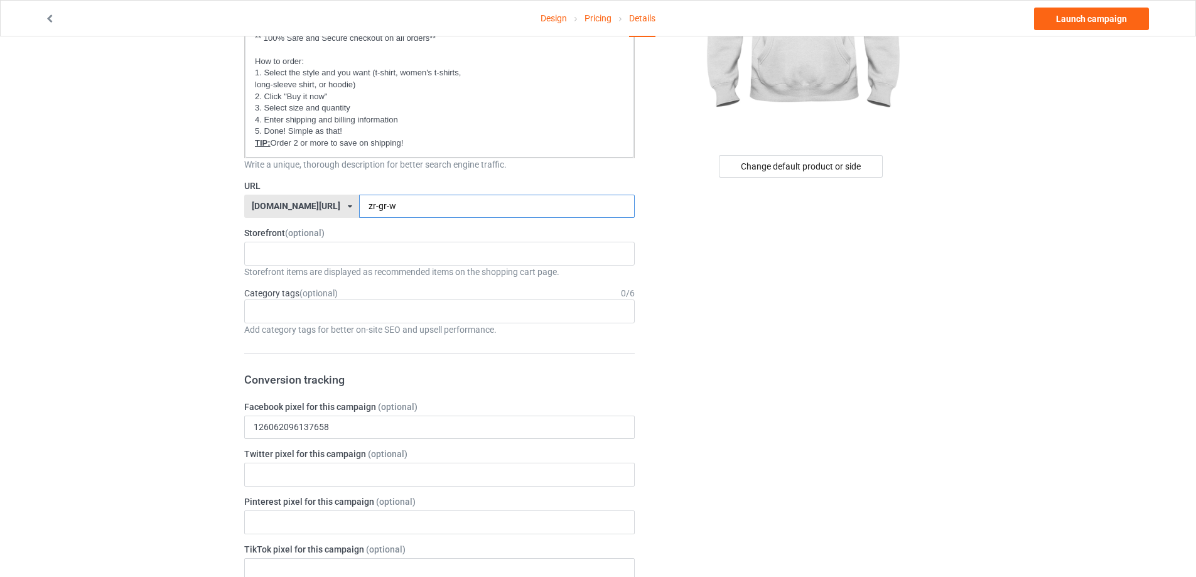
scroll to position [185, 0]
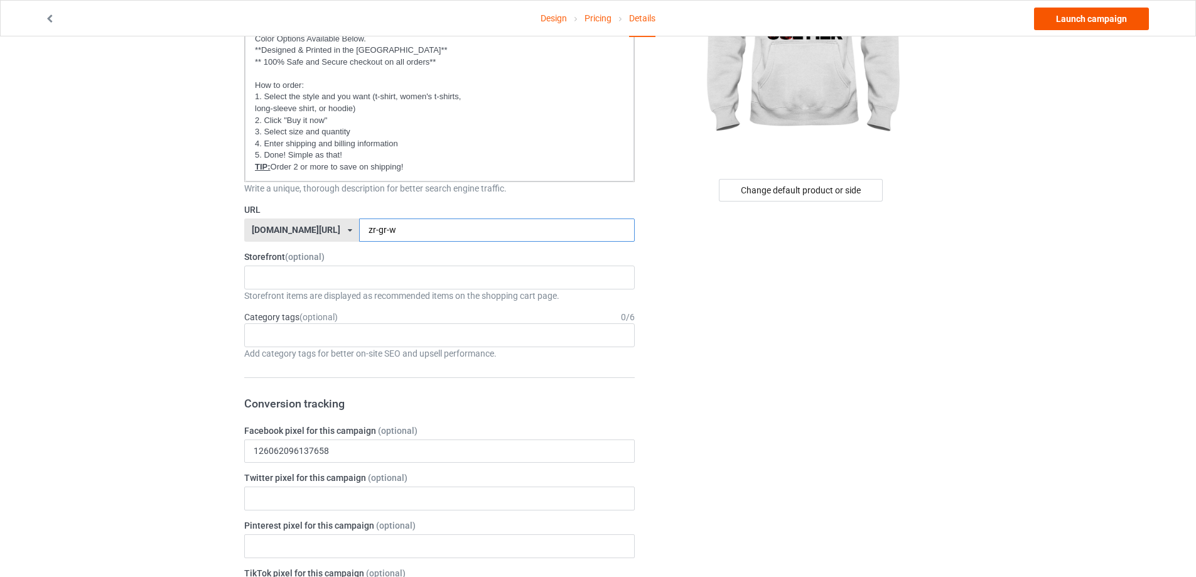
type input "zr-gr-w"
click at [1107, 18] on link "Launch campaign" at bounding box center [1091, 19] width 115 height 23
